Goal: Contribute content

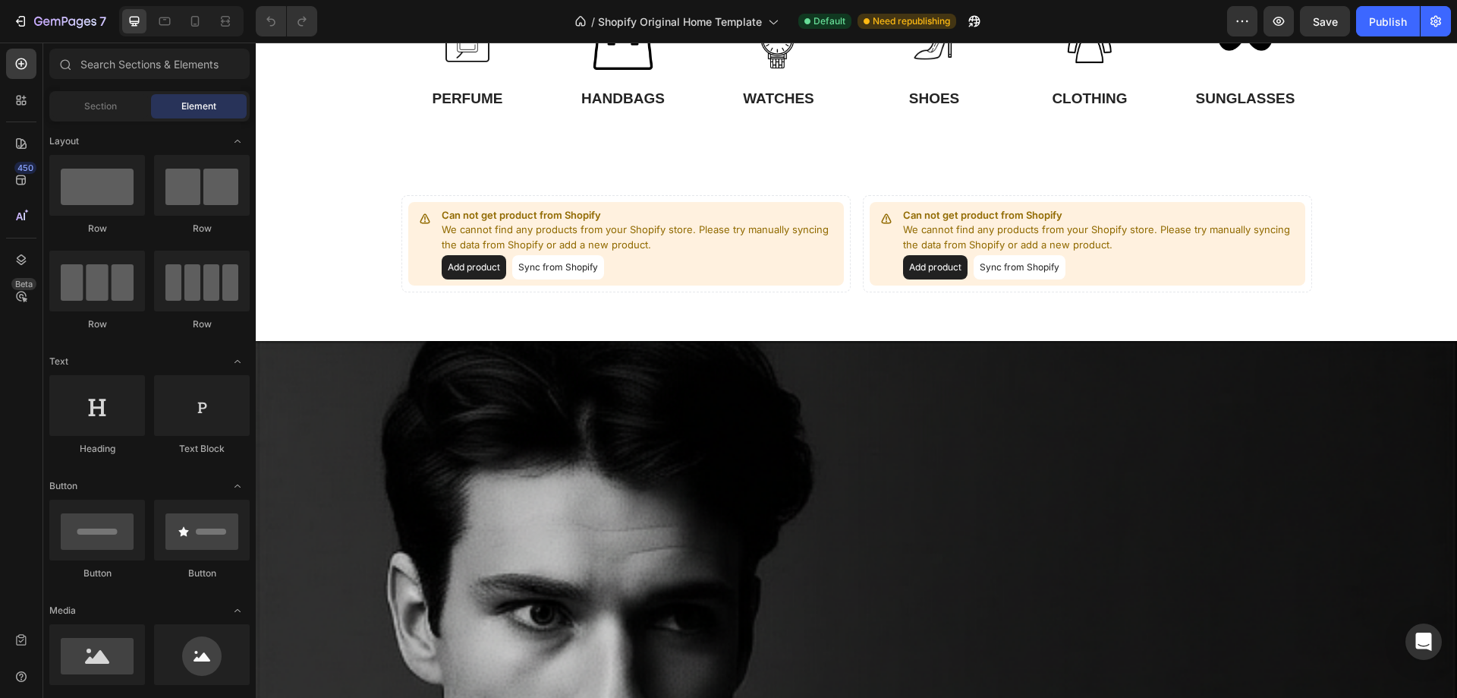
scroll to position [683, 0]
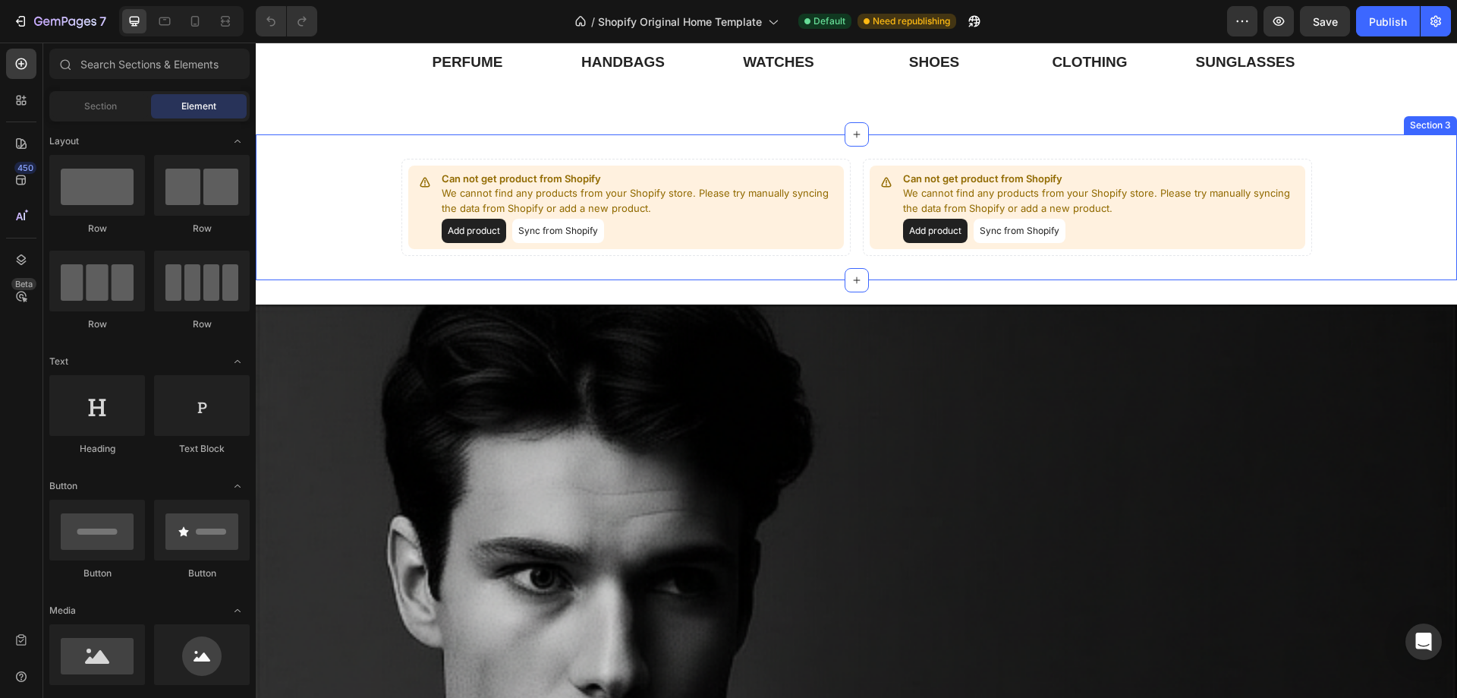
click at [351, 169] on div "Can not get product from Shopify We cannot find any products from your Shopify …" at bounding box center [857, 208] width 1202 height 98
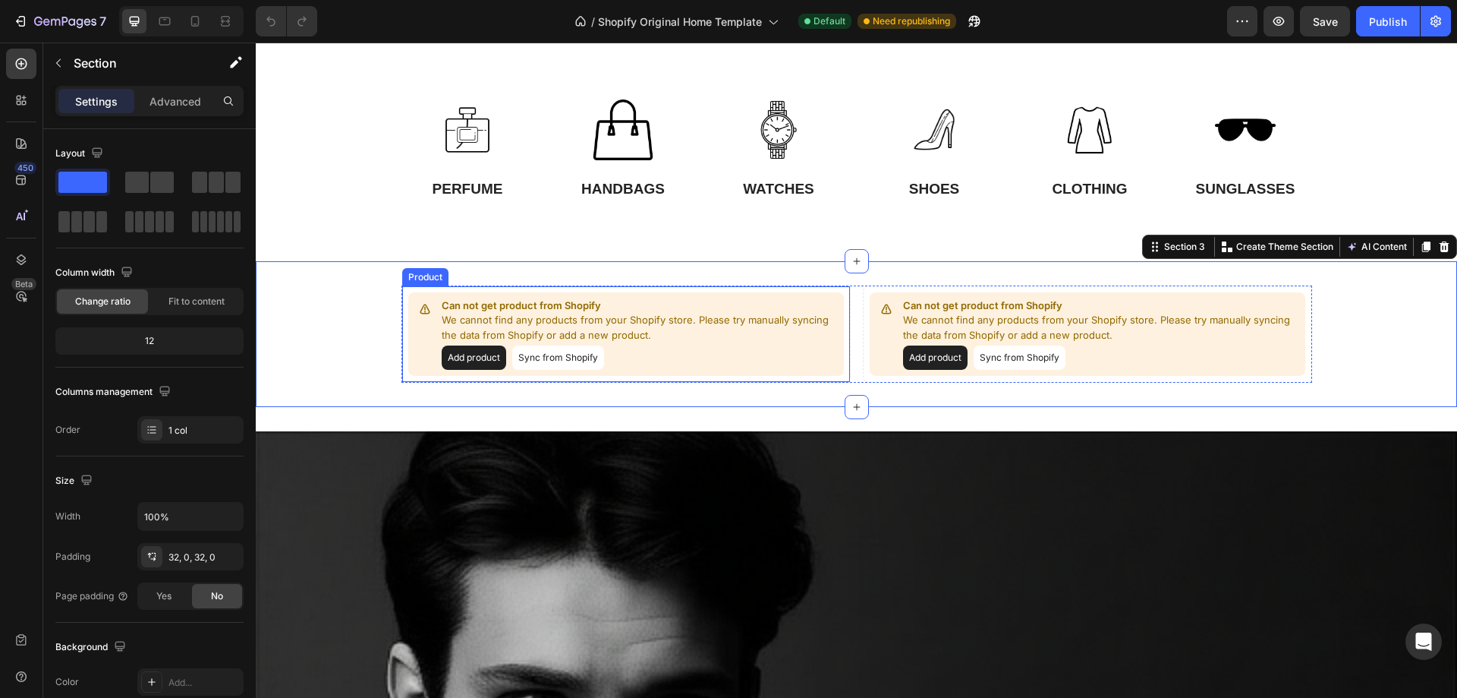
scroll to position [455, 0]
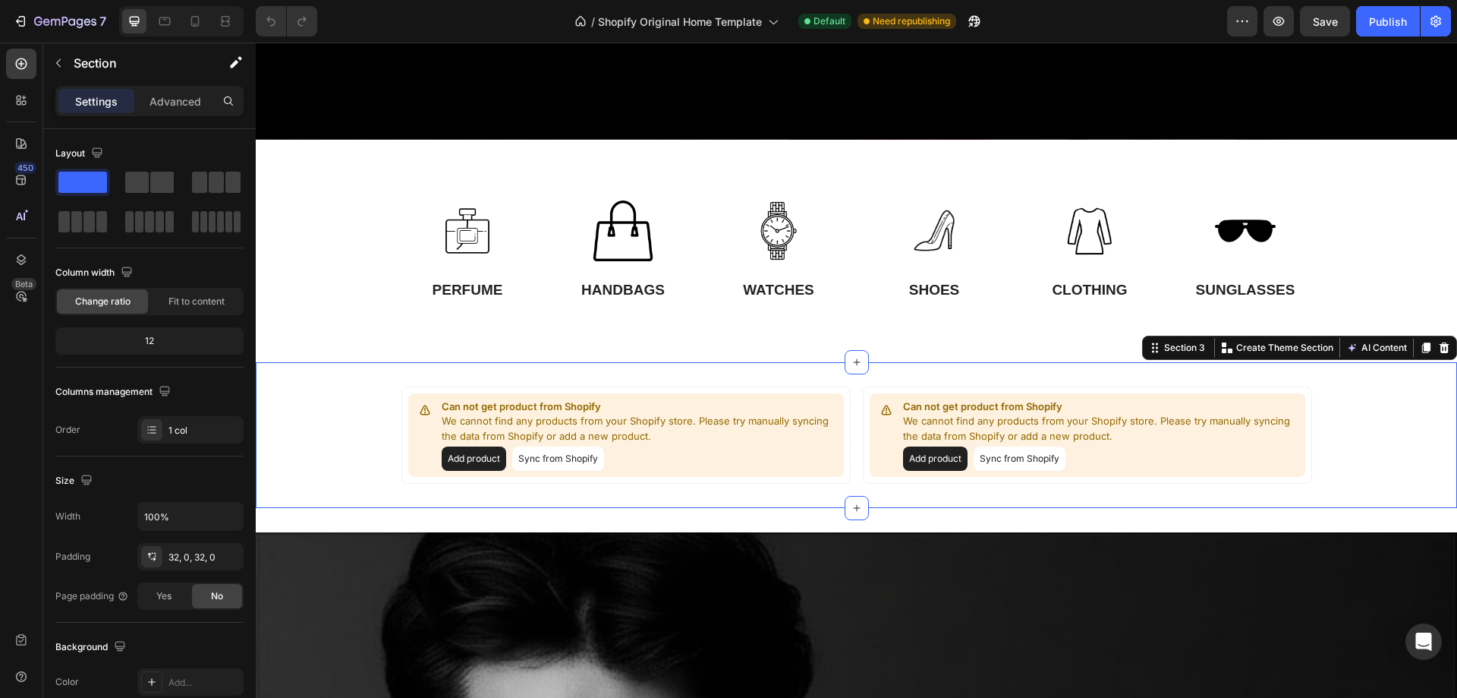
click at [346, 405] on div "Can not get product from Shopify We cannot find any products from your Shopify …" at bounding box center [857, 435] width 1202 height 98
click at [1440, 344] on icon at bounding box center [1445, 347] width 10 height 11
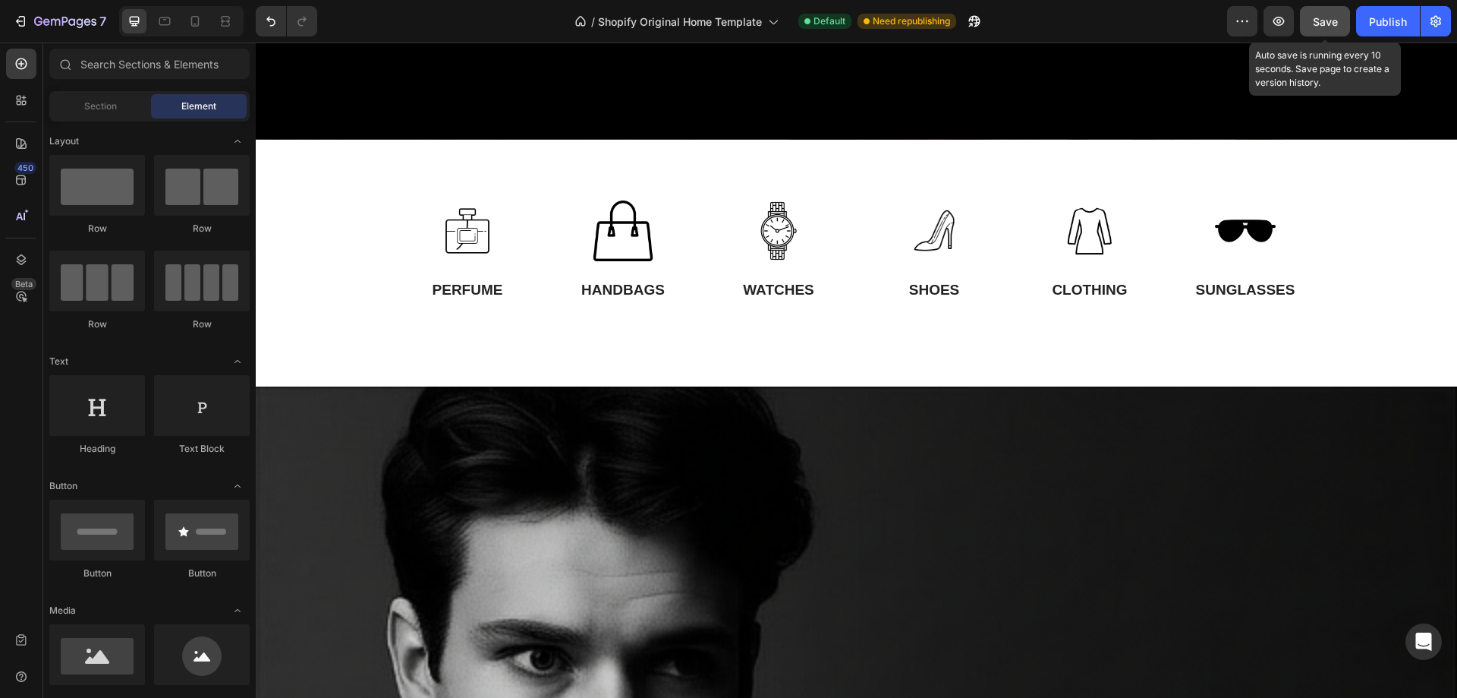
click at [1318, 22] on span "Save" at bounding box center [1325, 21] width 25 height 13
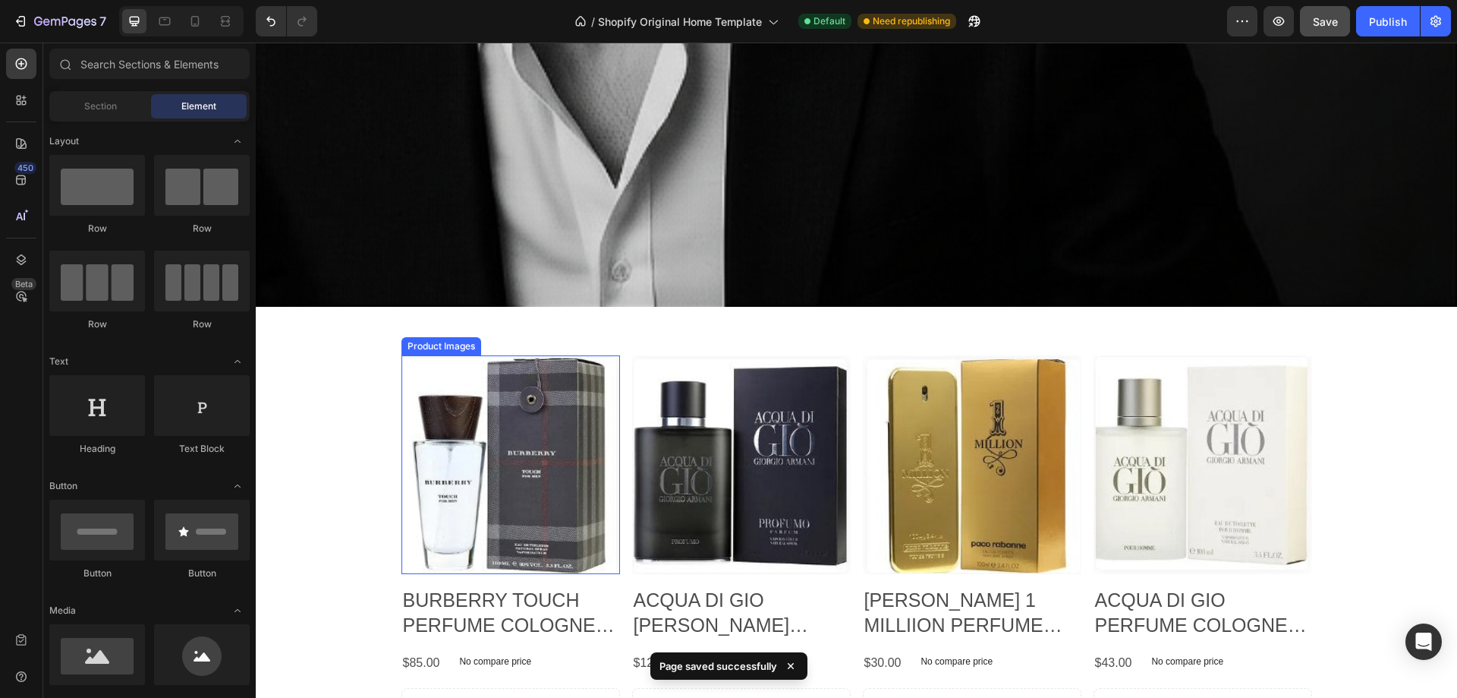
scroll to position [1747, 0]
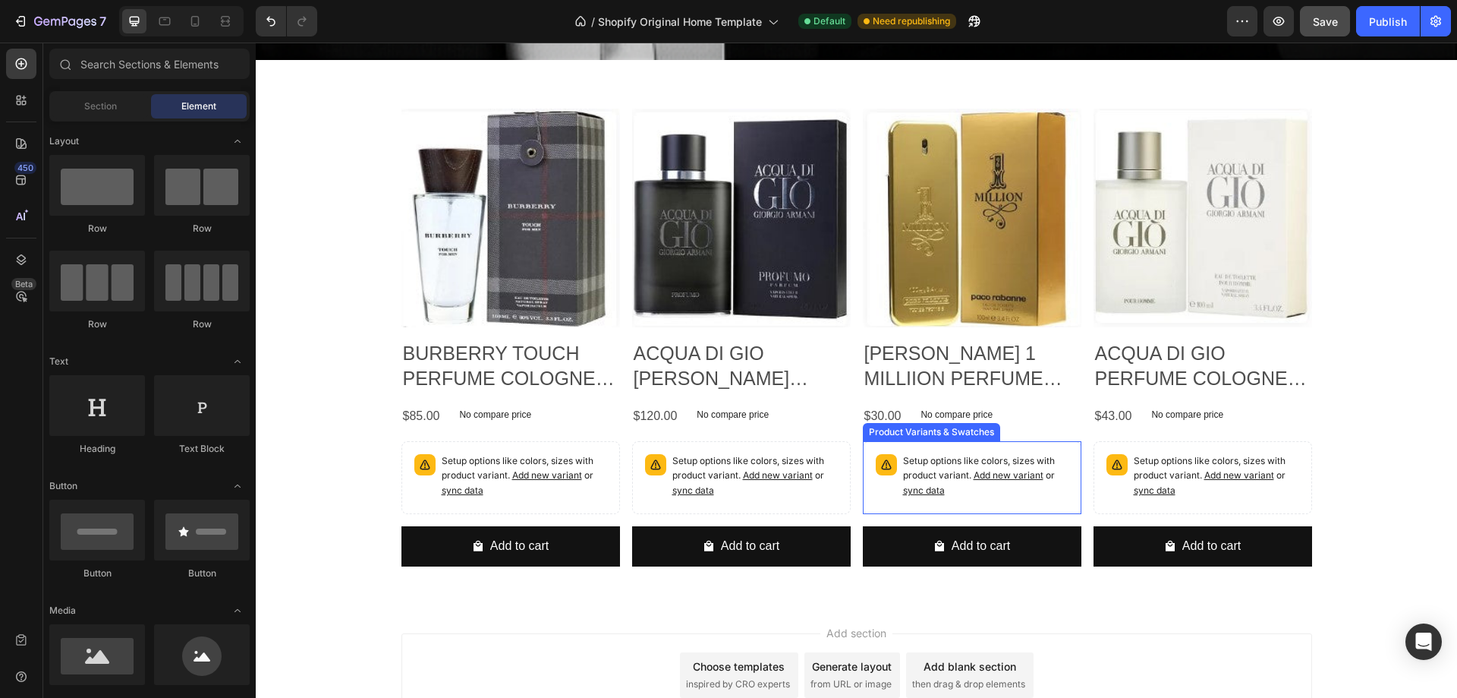
click at [582, 469] on span "Add new variant" at bounding box center [547, 474] width 70 height 11
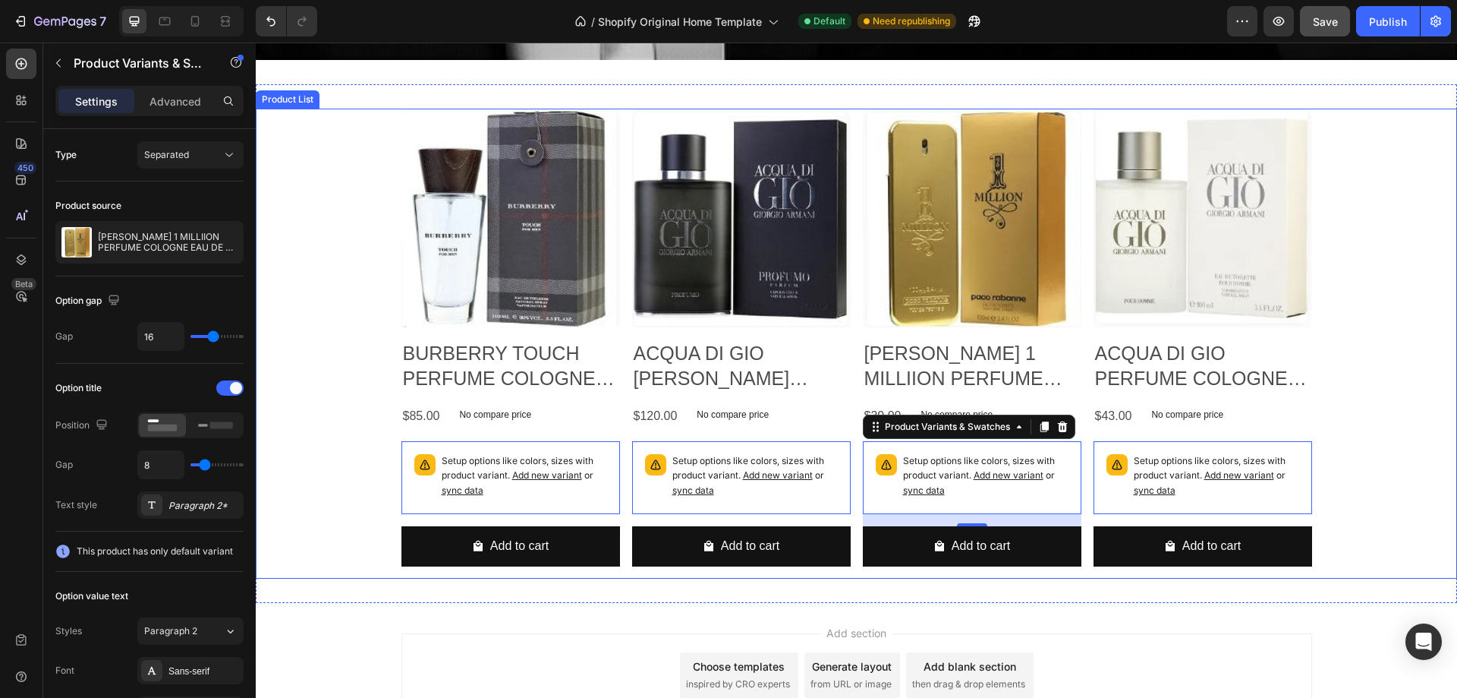
click at [1343, 185] on div "Product Images BURBERRY TOUCH PERFUME COLOGNE EAU DE TOILETTE FOR MEN Product T…" at bounding box center [857, 344] width 1202 height 470
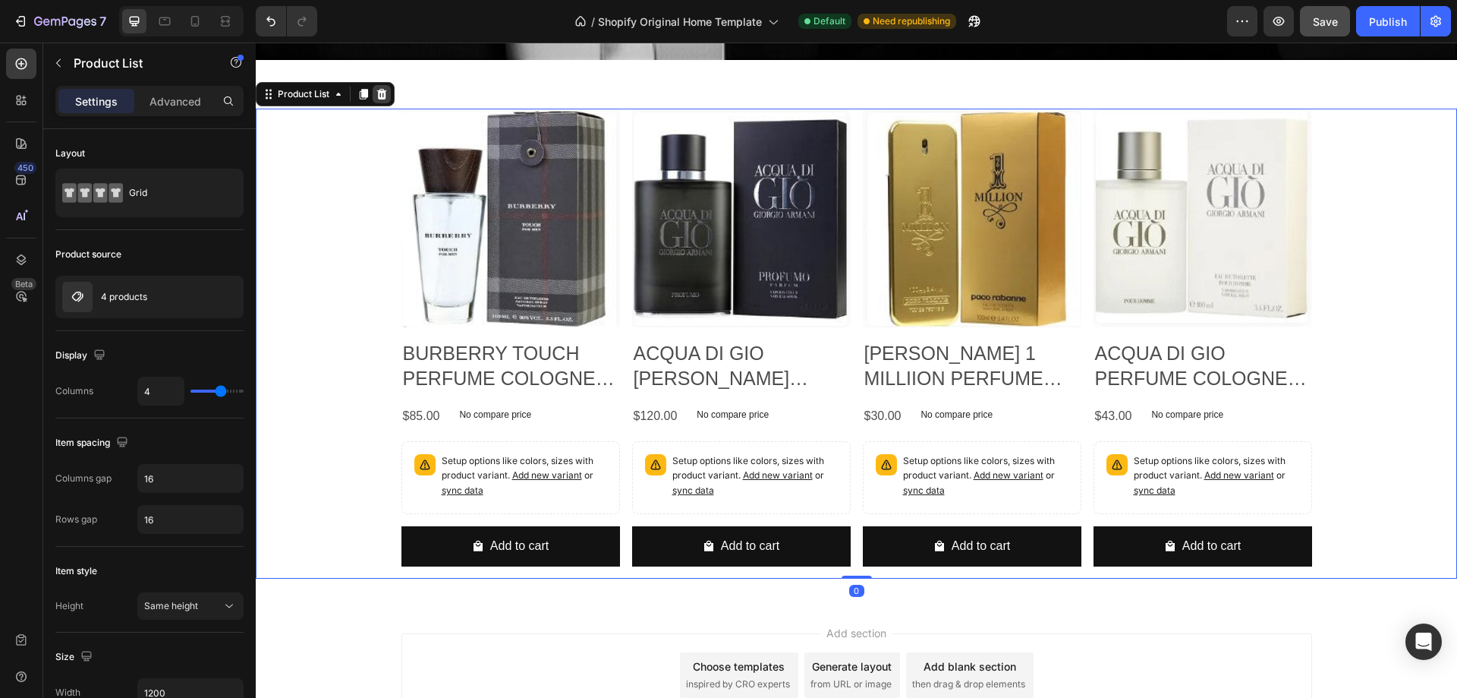
click at [380, 89] on icon at bounding box center [382, 94] width 10 height 11
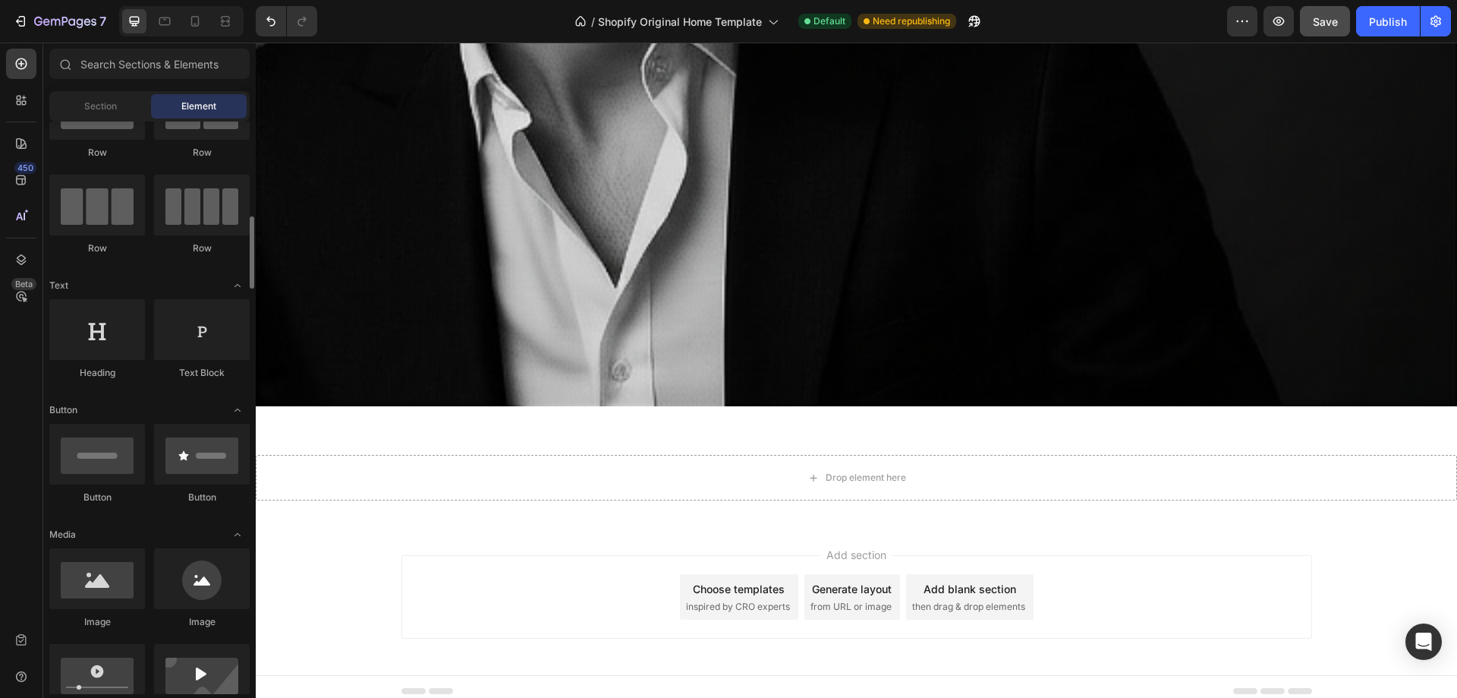
scroll to position [228, 0]
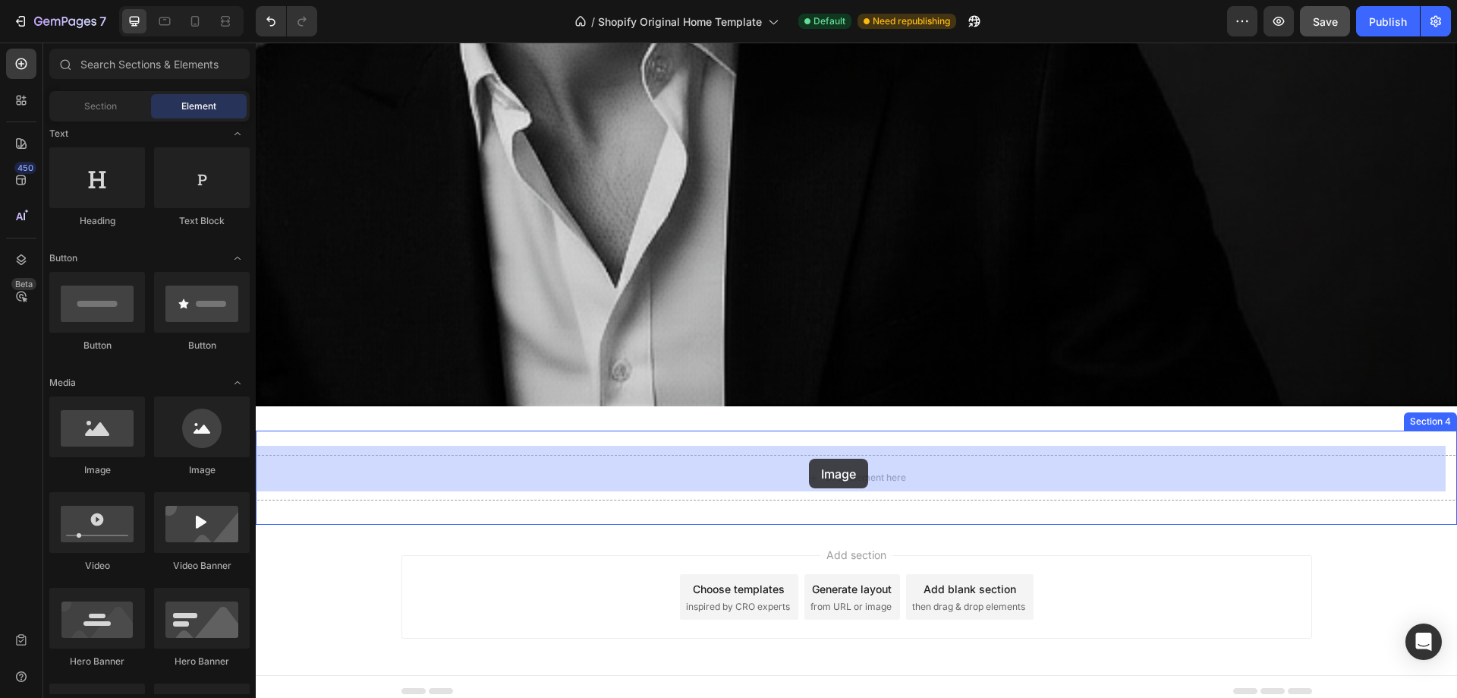
drag, startPoint x: 339, startPoint y: 483, endPoint x: 809, endPoint y: 458, distance: 471.3
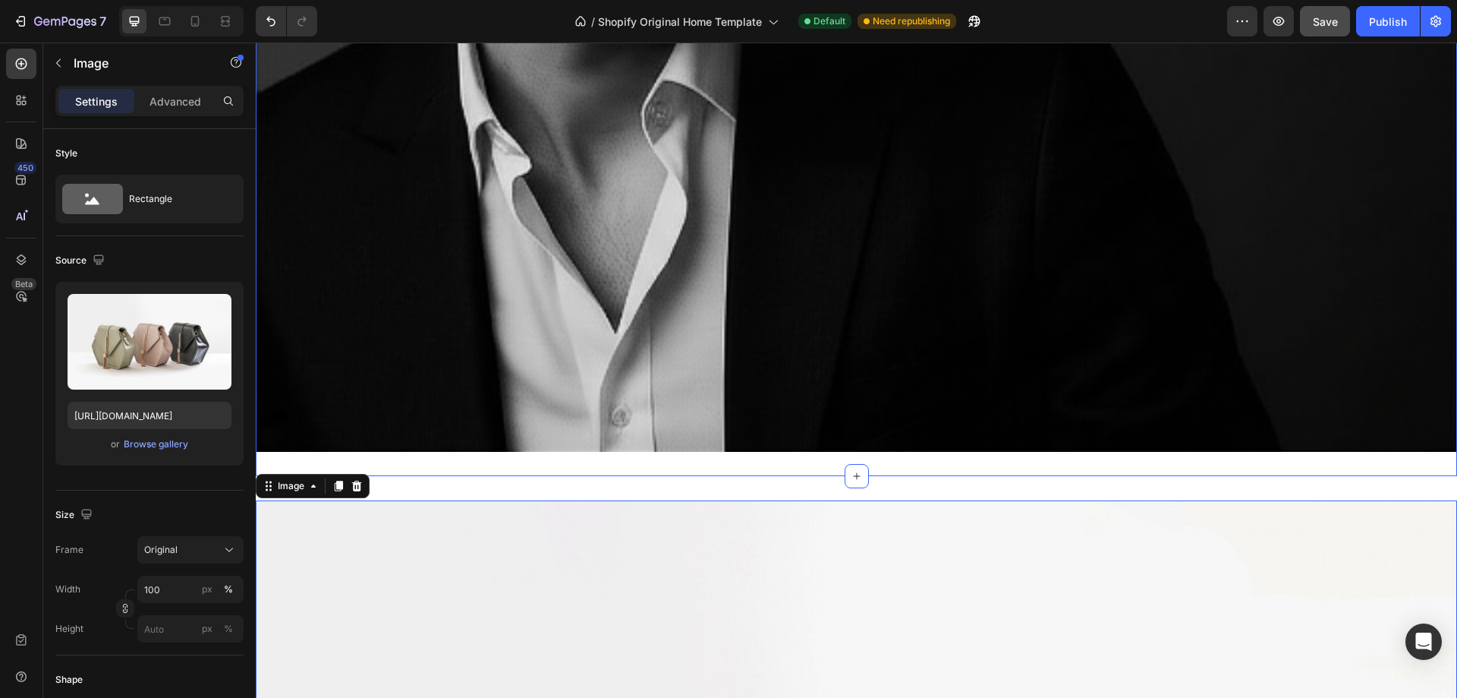
scroll to position [1747, 0]
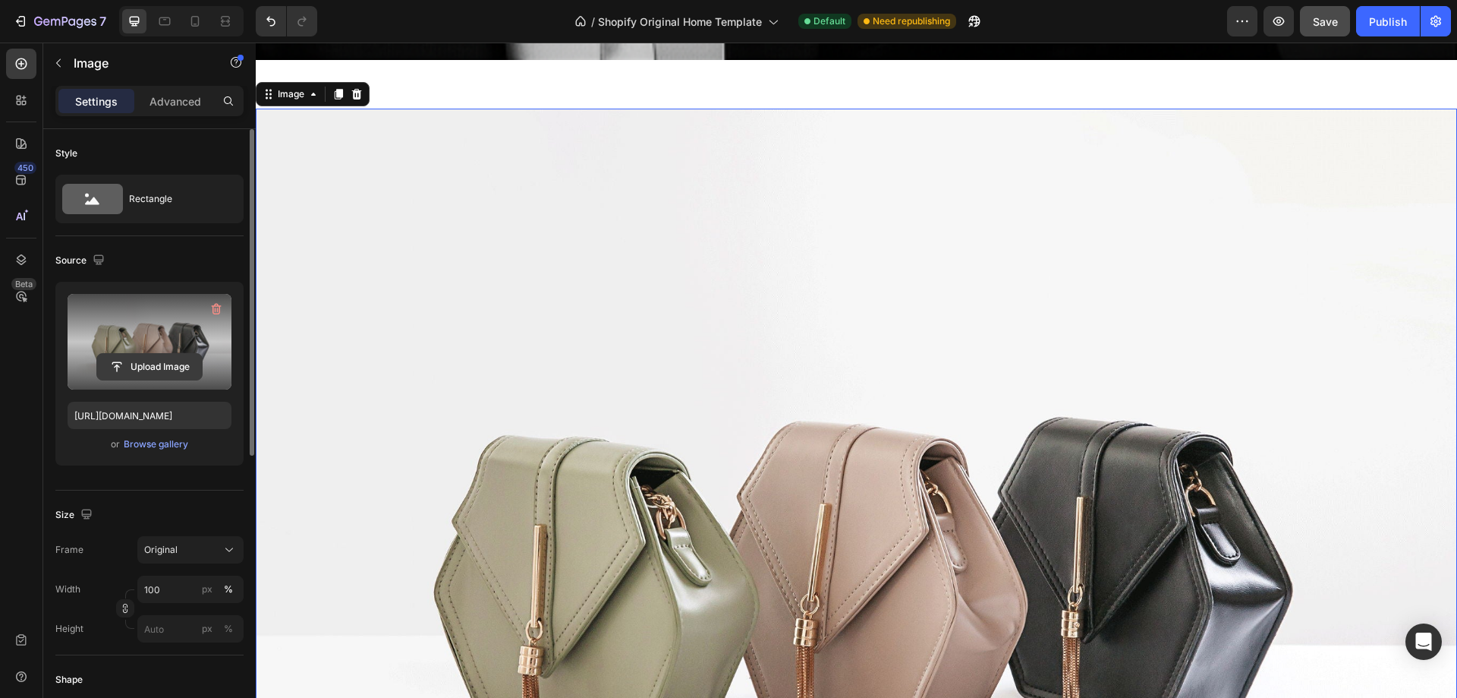
click at [137, 365] on input "file" at bounding box center [149, 367] width 105 height 26
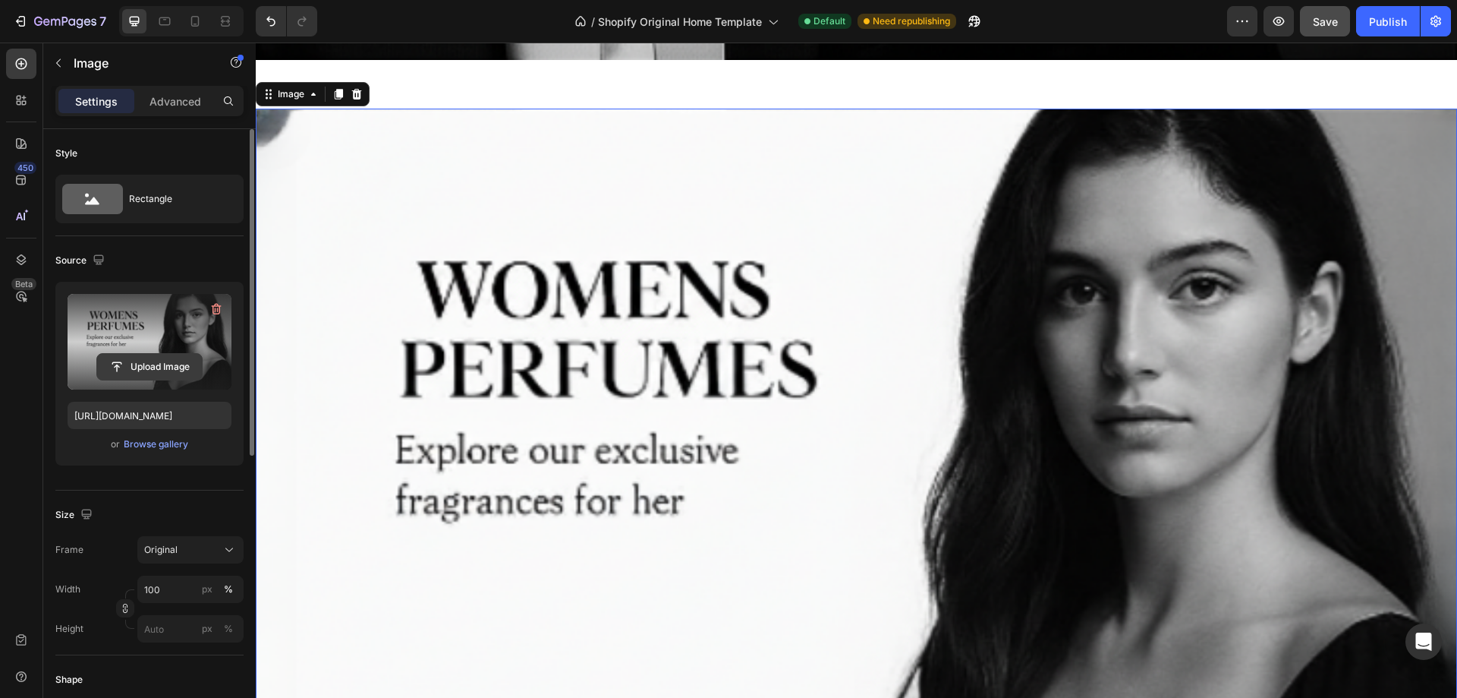
click at [124, 370] on input "file" at bounding box center [149, 367] width 105 height 26
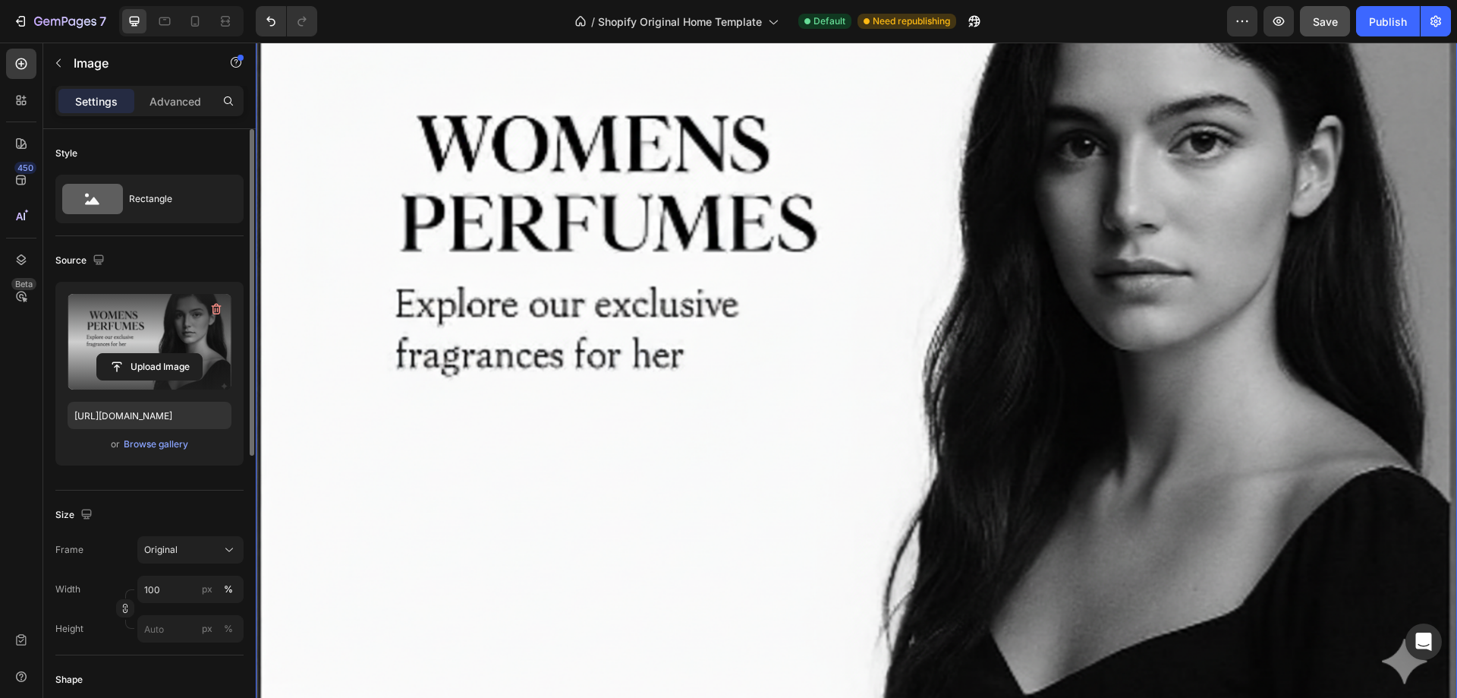
scroll to position [2099, 0]
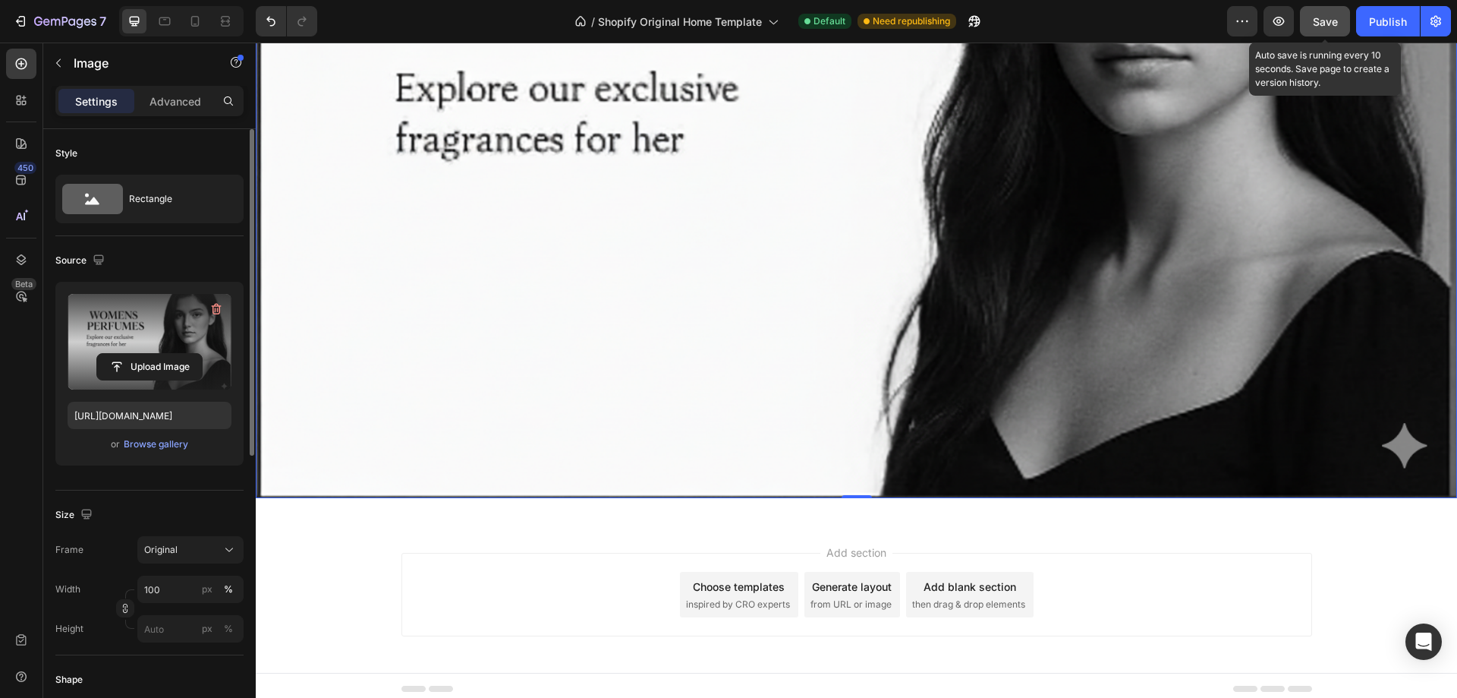
click at [1321, 24] on span "Save" at bounding box center [1325, 21] width 25 height 13
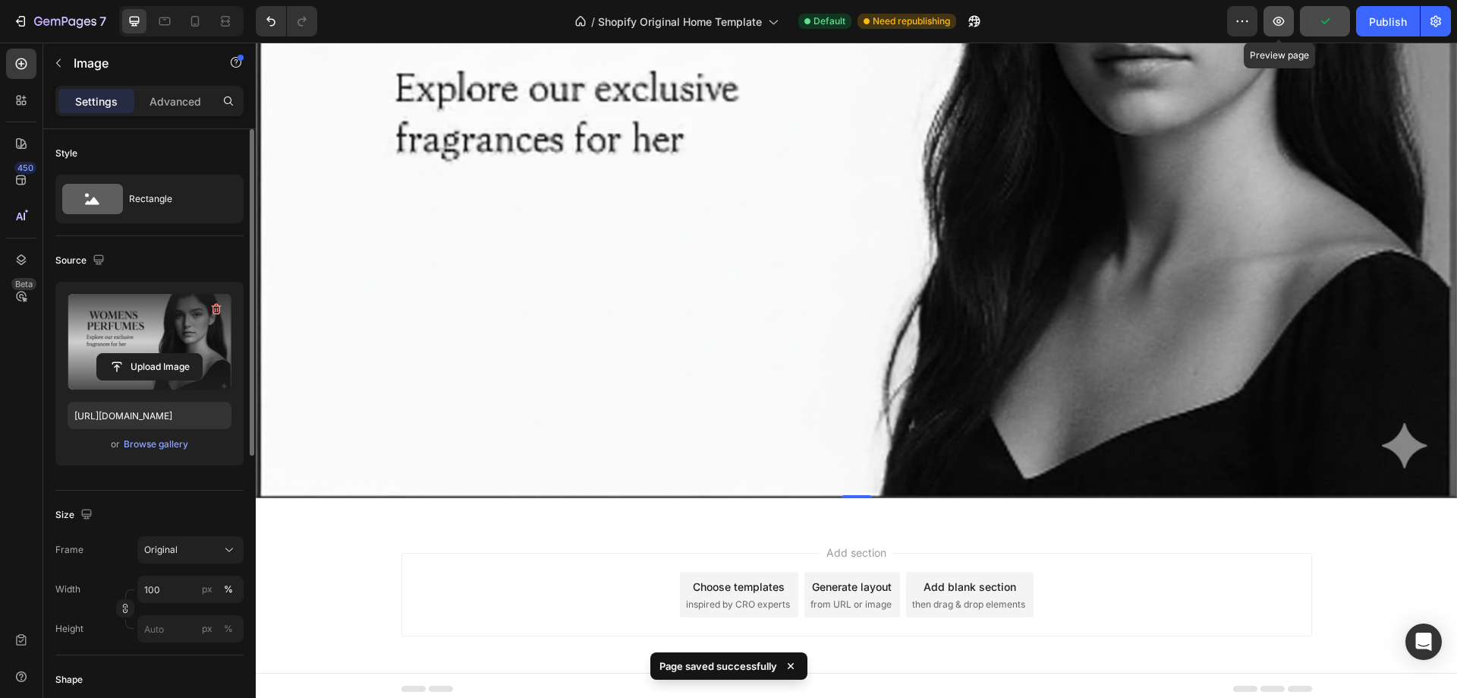
click at [1273, 24] on icon "button" at bounding box center [1278, 21] width 15 height 15
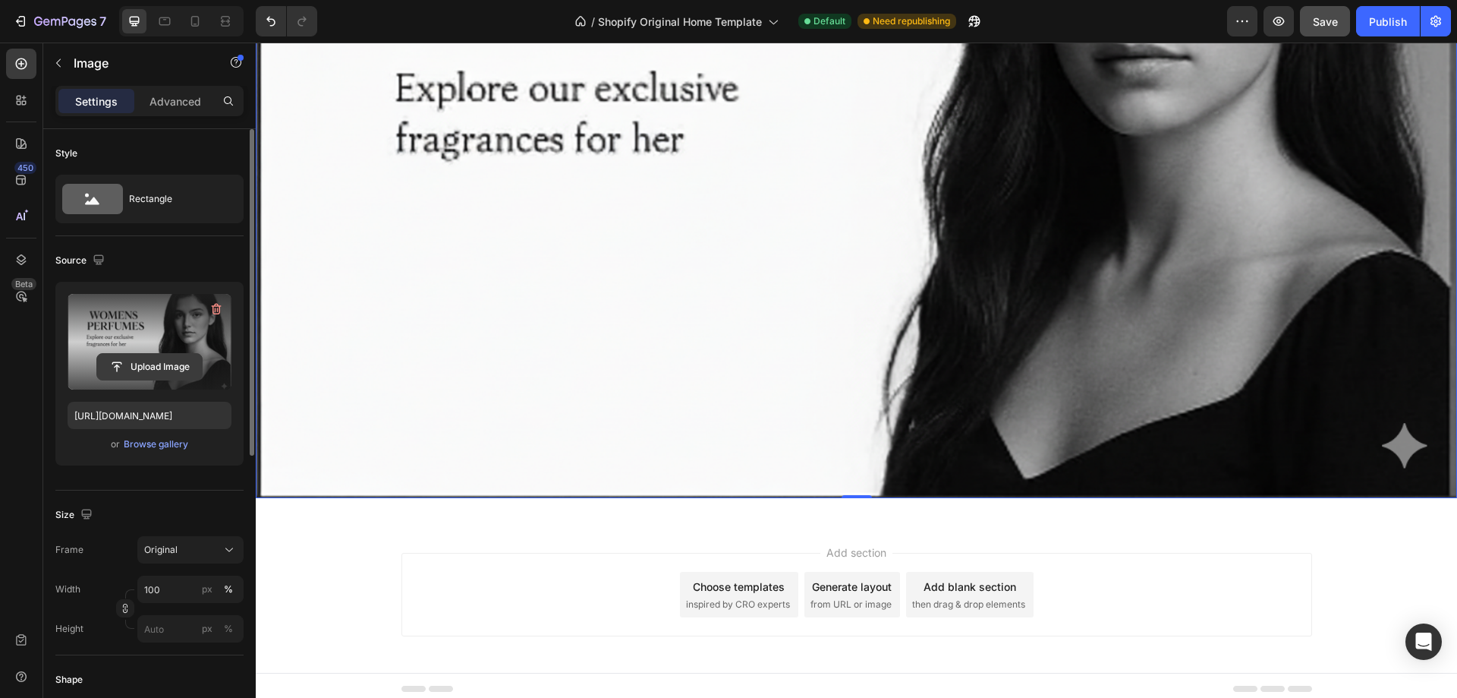
click at [114, 361] on input "file" at bounding box center [149, 367] width 105 height 26
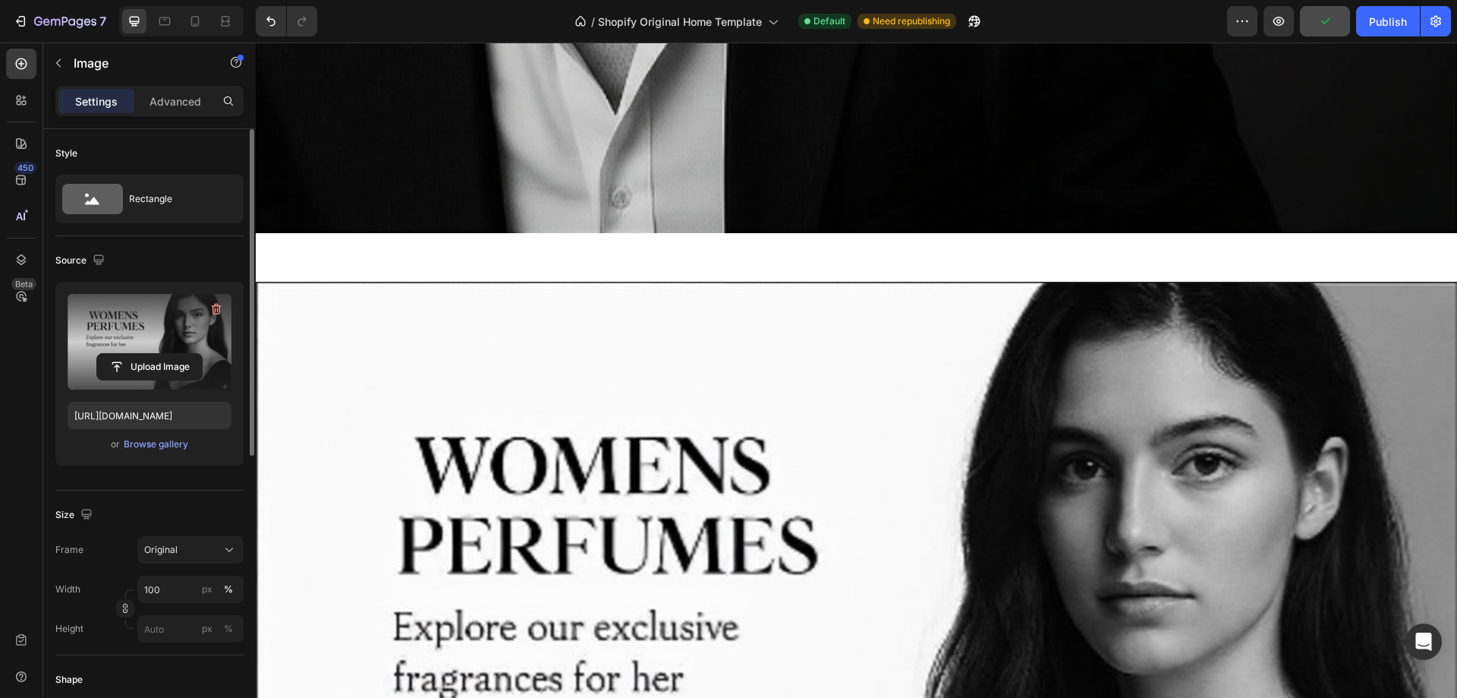
scroll to position [1572, 0]
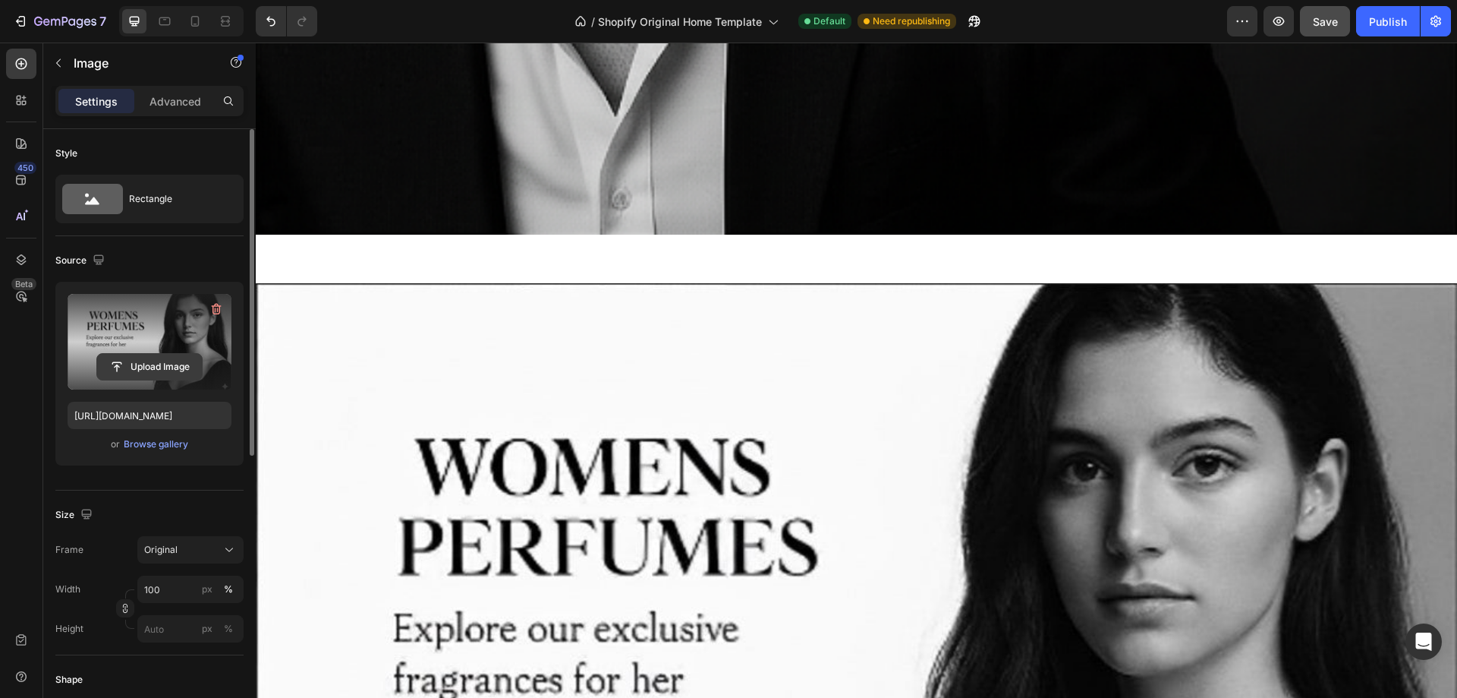
click at [134, 364] on input "file" at bounding box center [149, 367] width 105 height 26
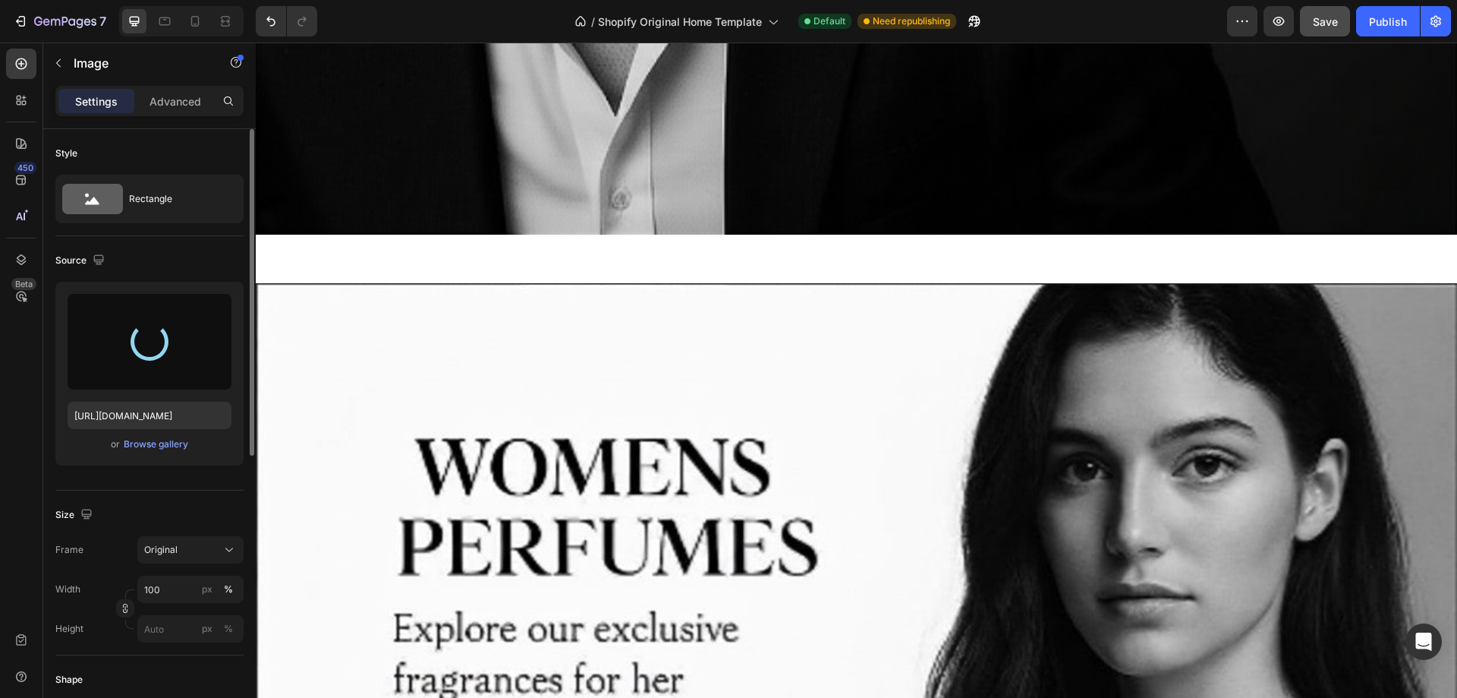
type input "[URL][DOMAIN_NAME]"
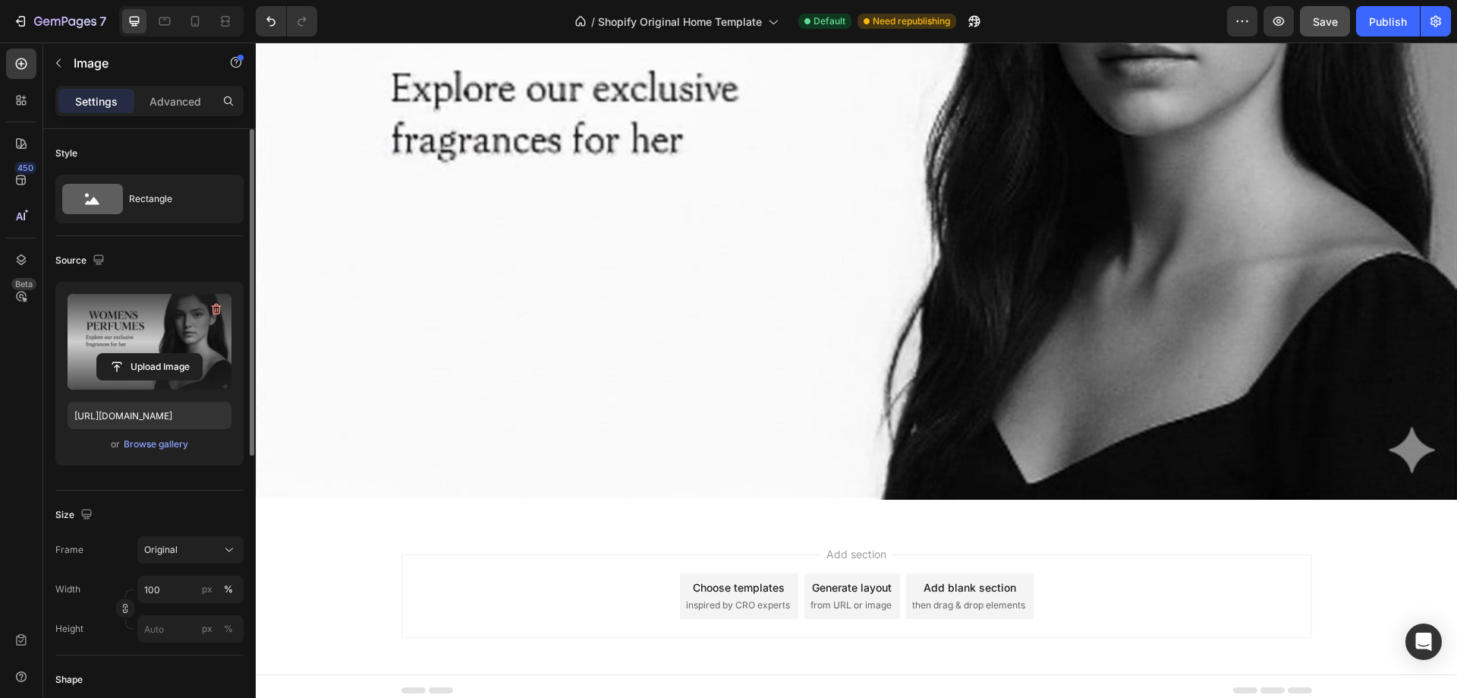
scroll to position [2102, 0]
click at [1315, 20] on span "Save" at bounding box center [1325, 21] width 25 height 13
drag, startPoint x: 1268, startPoint y: 20, endPoint x: 1326, endPoint y: 19, distance: 58.5
click at [1326, 19] on div "Preview Save Auto save is running every 10 seconds. Save page to create a versi…" at bounding box center [1339, 21] width 224 height 30
click at [1326, 19] on span "Save" at bounding box center [1325, 21] width 25 height 13
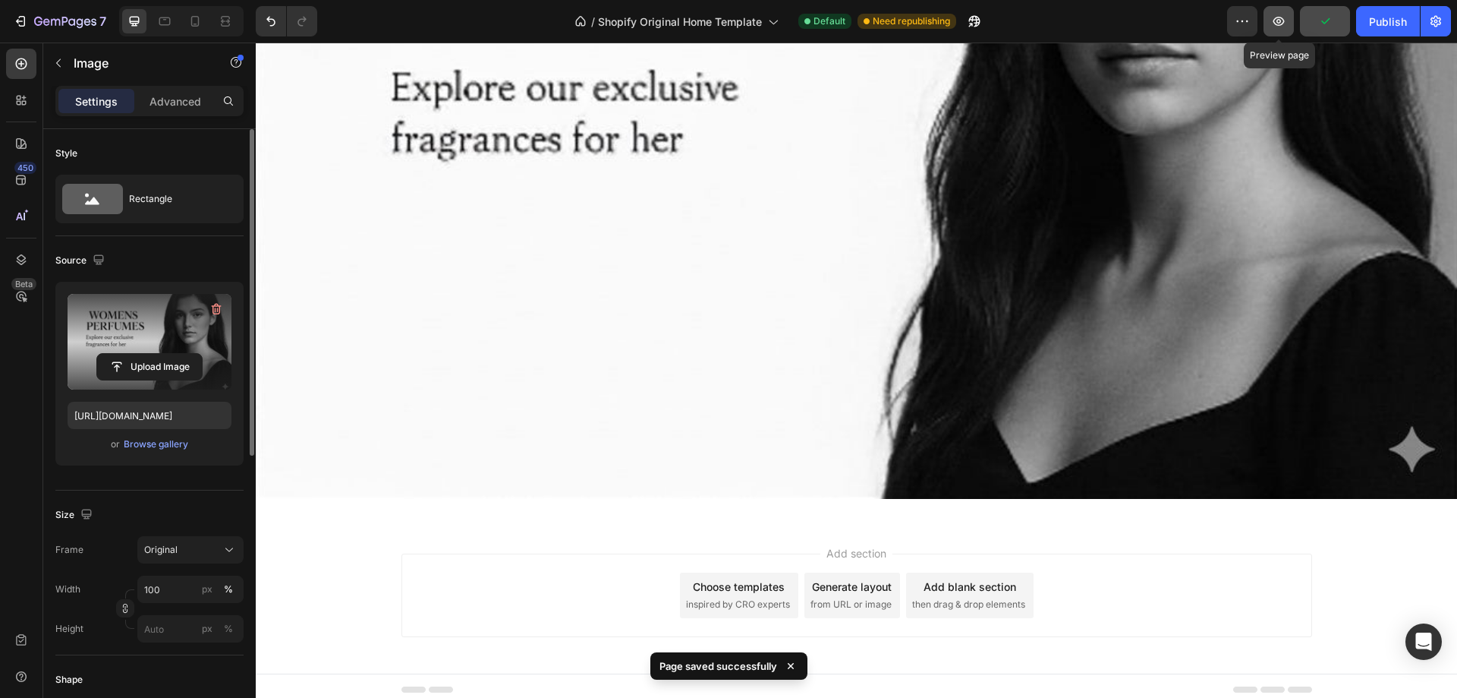
click at [1280, 19] on icon "button" at bounding box center [1278, 21] width 15 height 15
